Goal: Task Accomplishment & Management: Complete application form

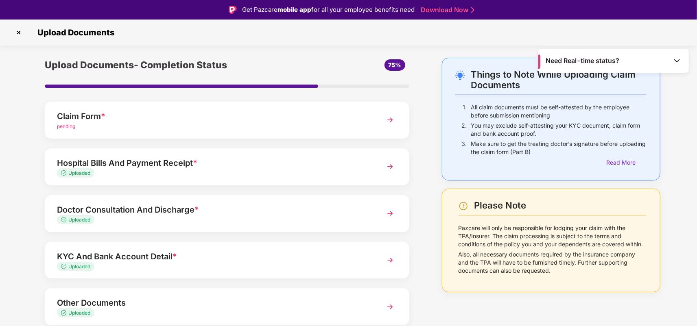
click at [173, 124] on div "pending" at bounding box center [213, 127] width 312 height 8
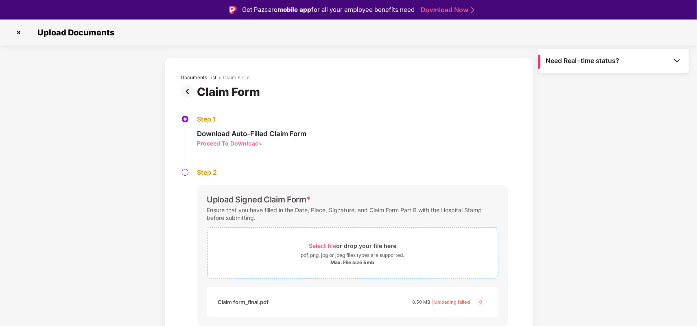
click at [313, 253] on div "pdf, png, jpg or jpeg files types are supported." at bounding box center [352, 255] width 103 height 8
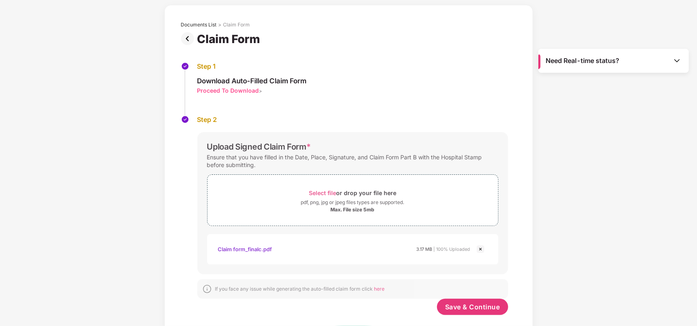
scroll to position [47, 0]
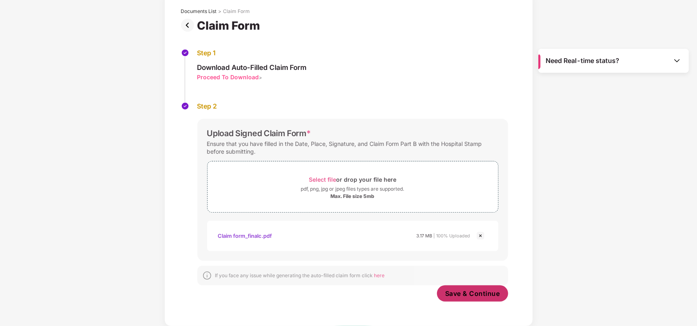
click at [464, 292] on span "Save & Continue" at bounding box center [472, 293] width 55 height 9
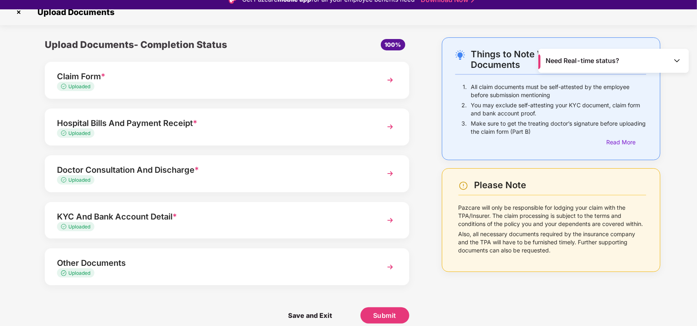
scroll to position [20, 0]
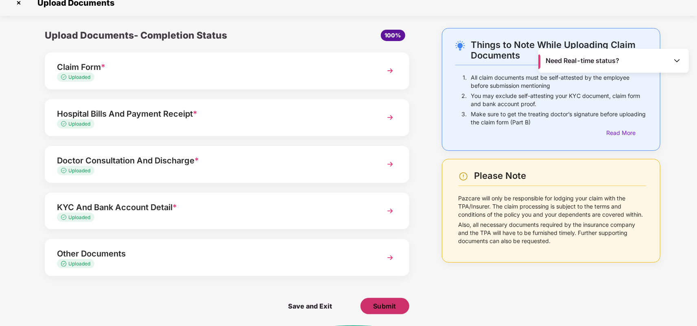
click at [380, 307] on span "Submit" at bounding box center [384, 306] width 23 height 9
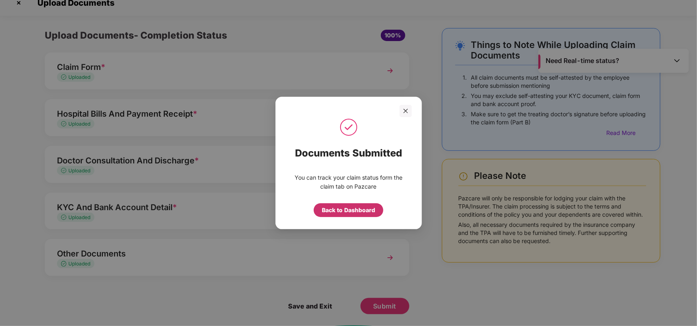
click at [337, 207] on div "Back to Dashboard" at bounding box center [348, 210] width 53 height 9
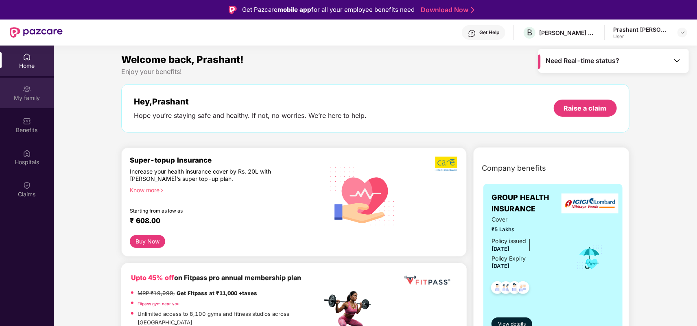
scroll to position [41, 0]
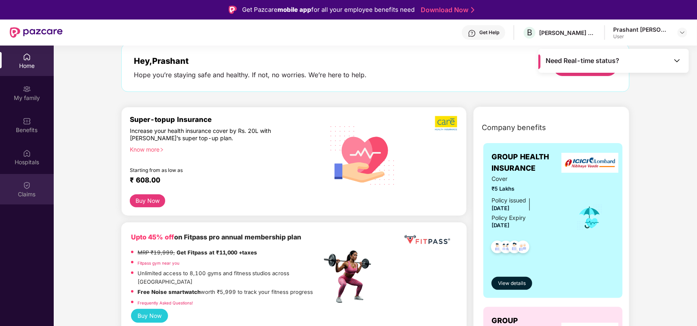
click at [16, 183] on div "Claims" at bounding box center [27, 189] width 54 height 31
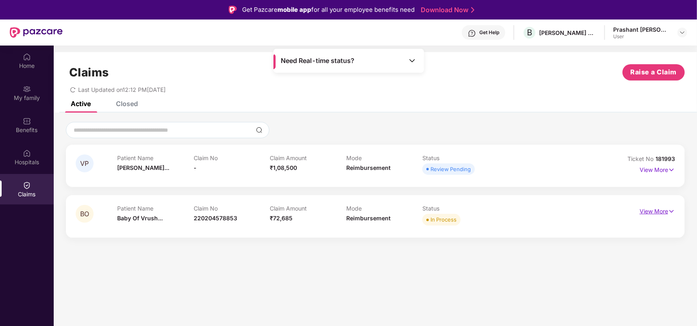
click at [655, 210] on p "View More" at bounding box center [657, 210] width 35 height 11
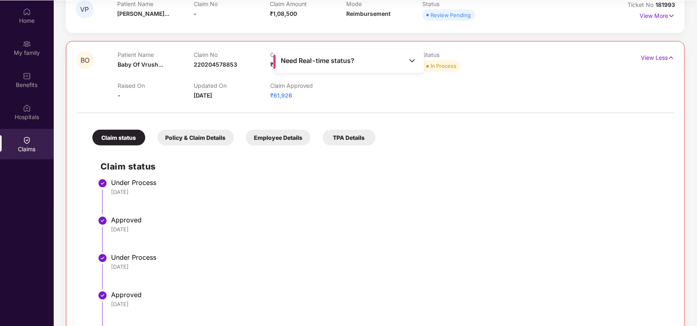
scroll to position [72, 0]
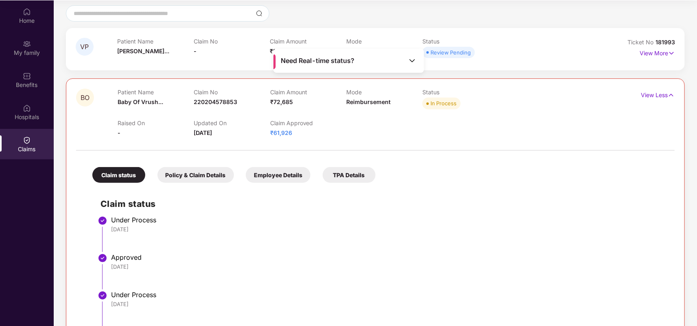
click at [190, 175] on div "Policy & Claim Details" at bounding box center [195, 175] width 76 height 16
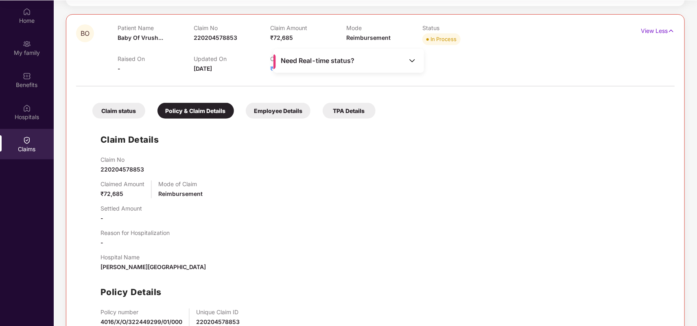
scroll to position [103, 0]
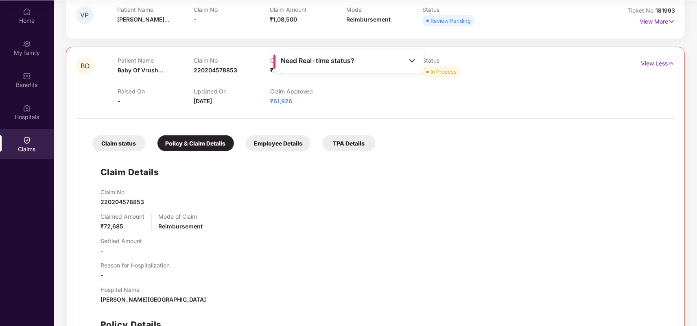
click at [295, 142] on div "Employee Details" at bounding box center [278, 143] width 65 height 16
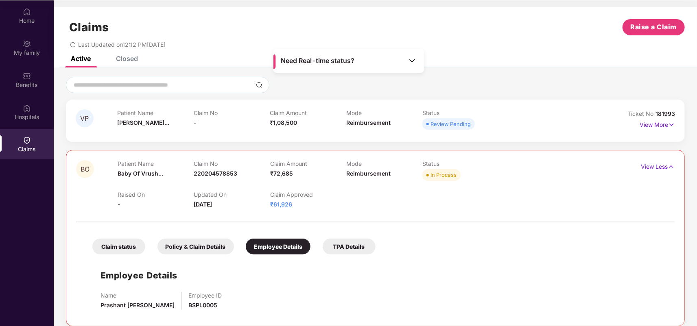
click at [351, 242] on div "TPA Details" at bounding box center [349, 247] width 53 height 16
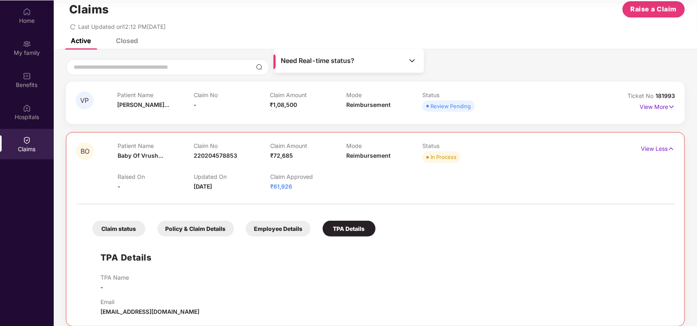
scroll to position [26, 0]
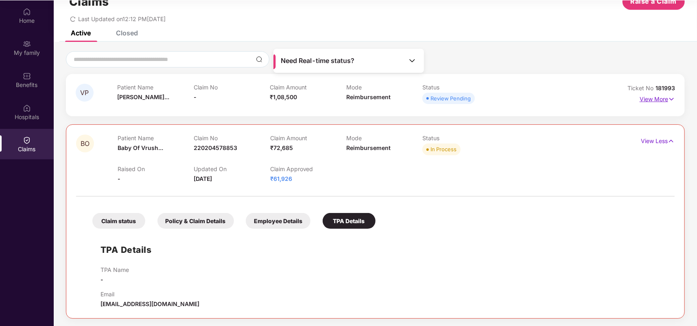
click at [663, 100] on p "View More" at bounding box center [657, 98] width 35 height 11
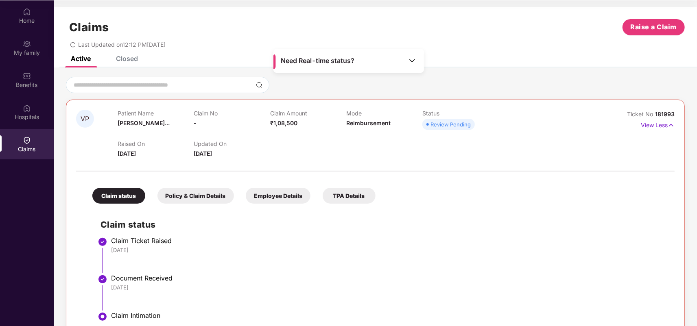
scroll to position [41, 0]
